Goal: Information Seeking & Learning: Learn about a topic

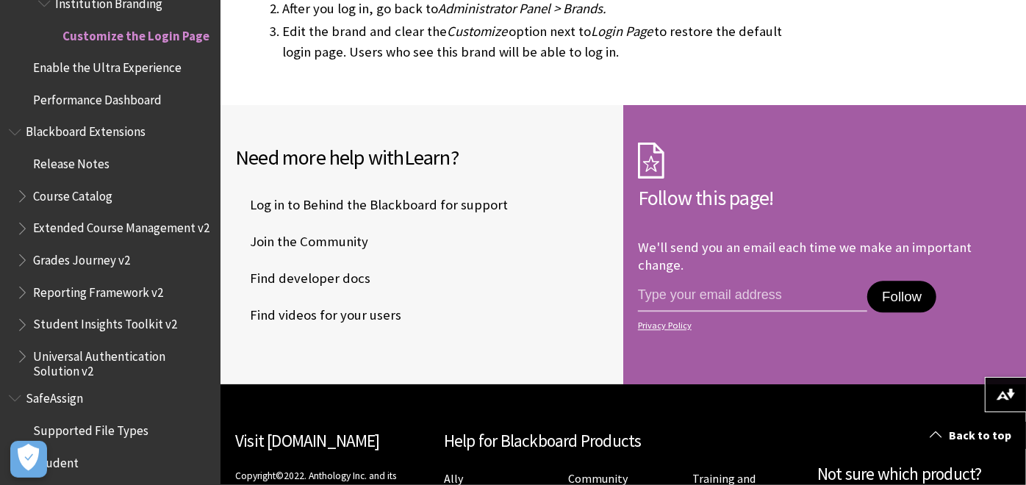
scroll to position [1733, 0]
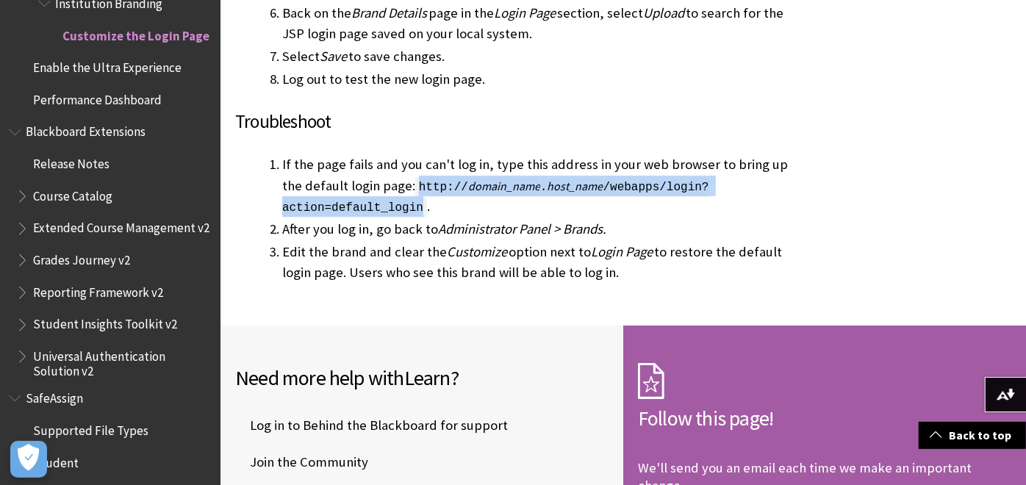
drag, startPoint x: 424, startPoint y: 170, endPoint x: 392, endPoint y: 154, distance: 36.2
click at [392, 177] on span "http:// domain_name . host_name /webapps/login?action=default_login" at bounding box center [495, 197] width 427 height 41
copy span "http:// domain_name . host_name /webapps/login?action=default_login"
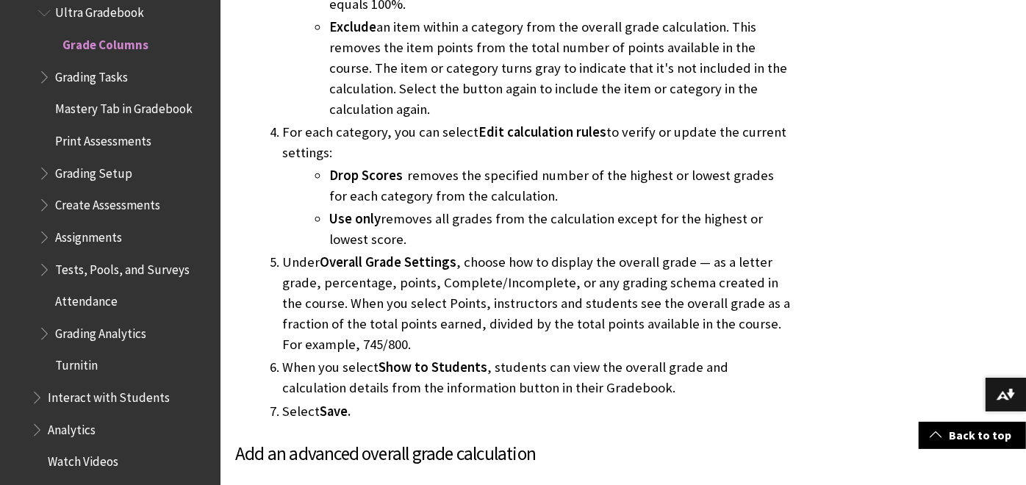
scroll to position [3175, 0]
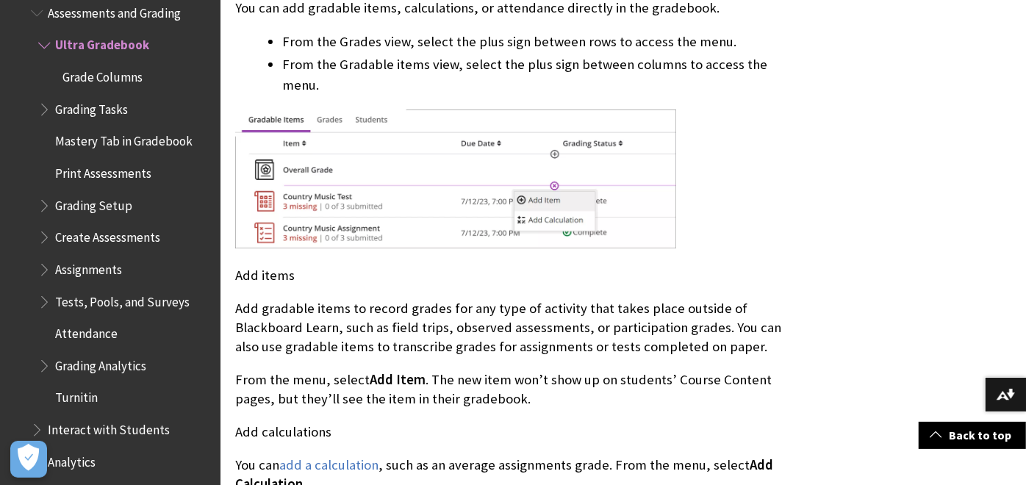
scroll to position [607, 0]
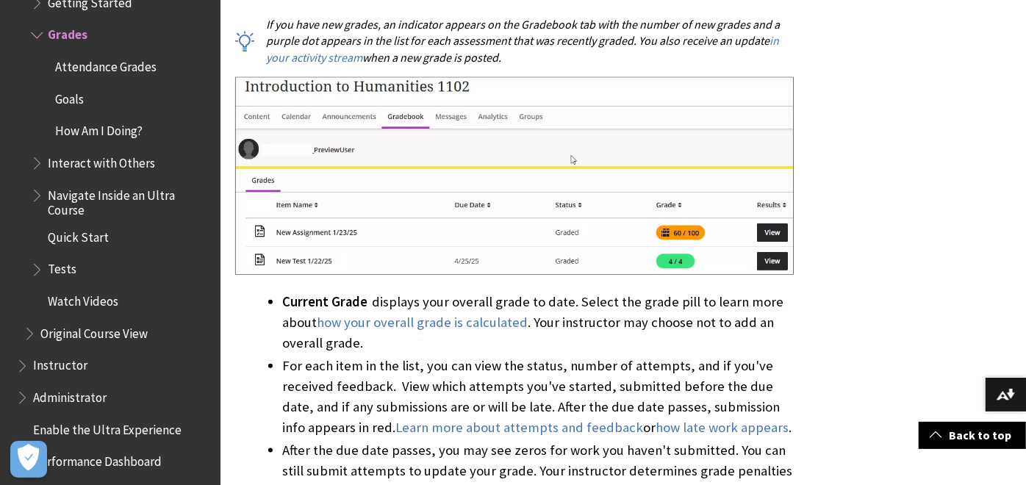
scroll to position [4765, 0]
